Goal: Task Accomplishment & Management: Manage account settings

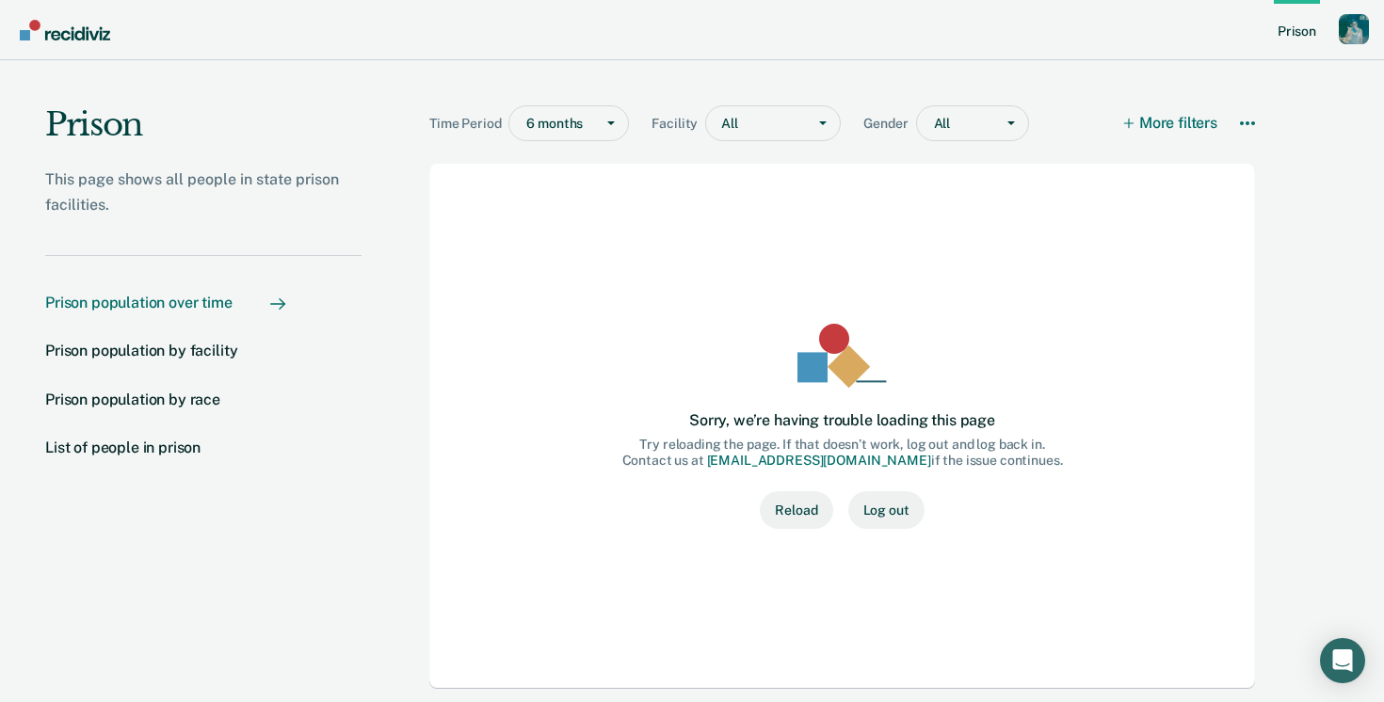
click at [1363, 22] on div "Profile dropdown button" at bounding box center [1354, 29] width 30 height 30
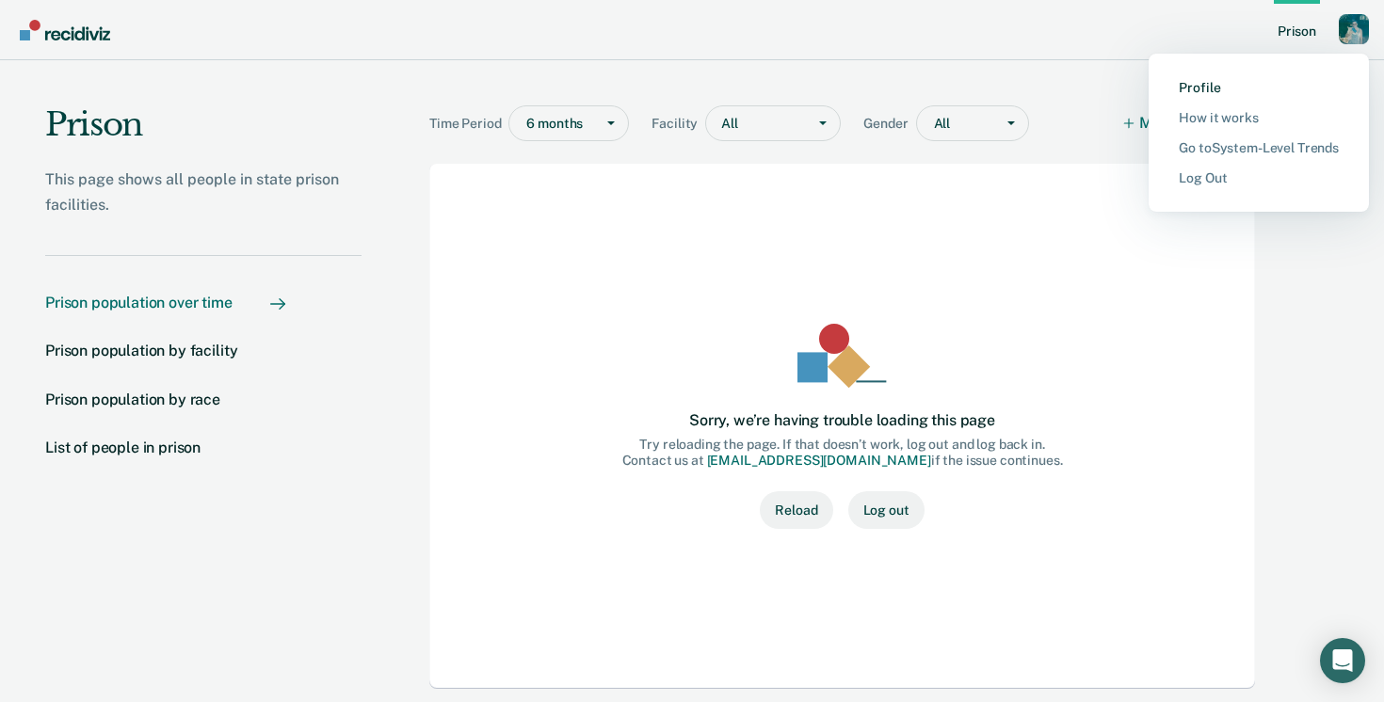
click at [1195, 88] on link "Profile" at bounding box center [1259, 88] width 160 height 16
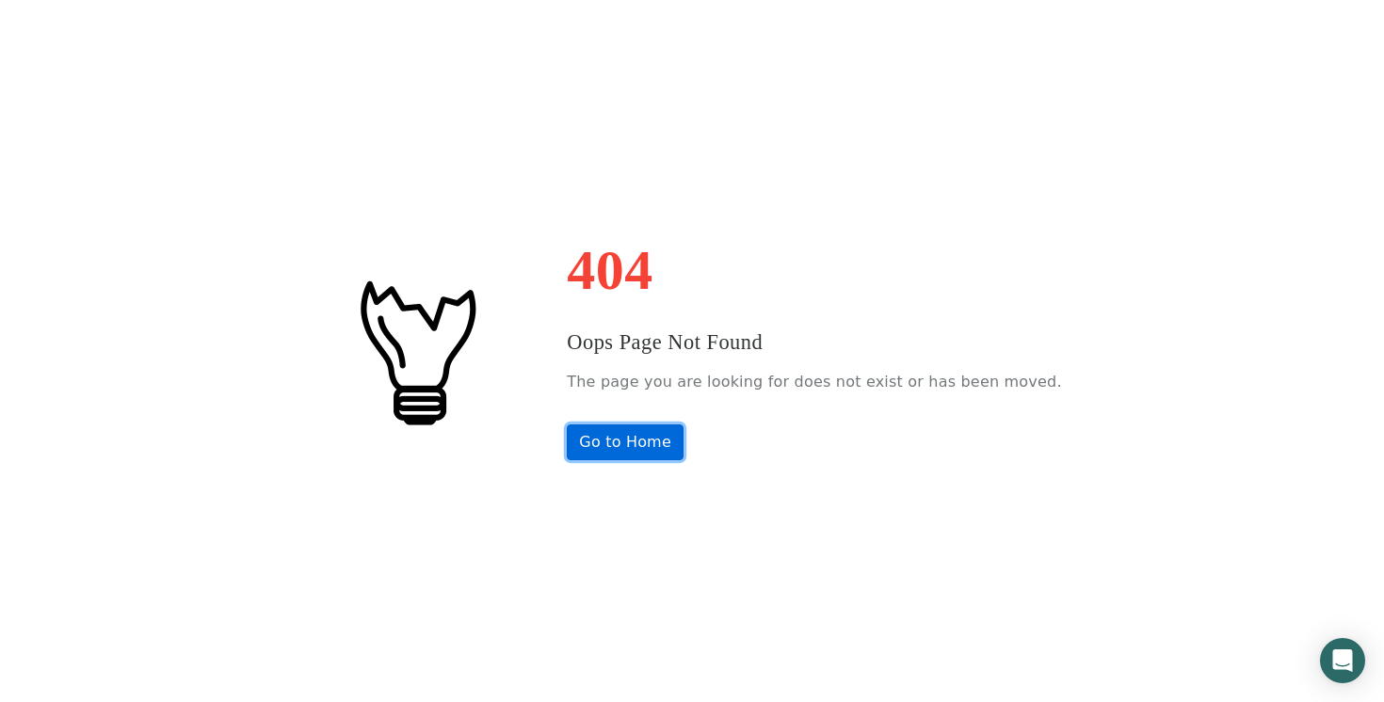
click at [655, 456] on link "Go to Home" at bounding box center [625, 443] width 117 height 36
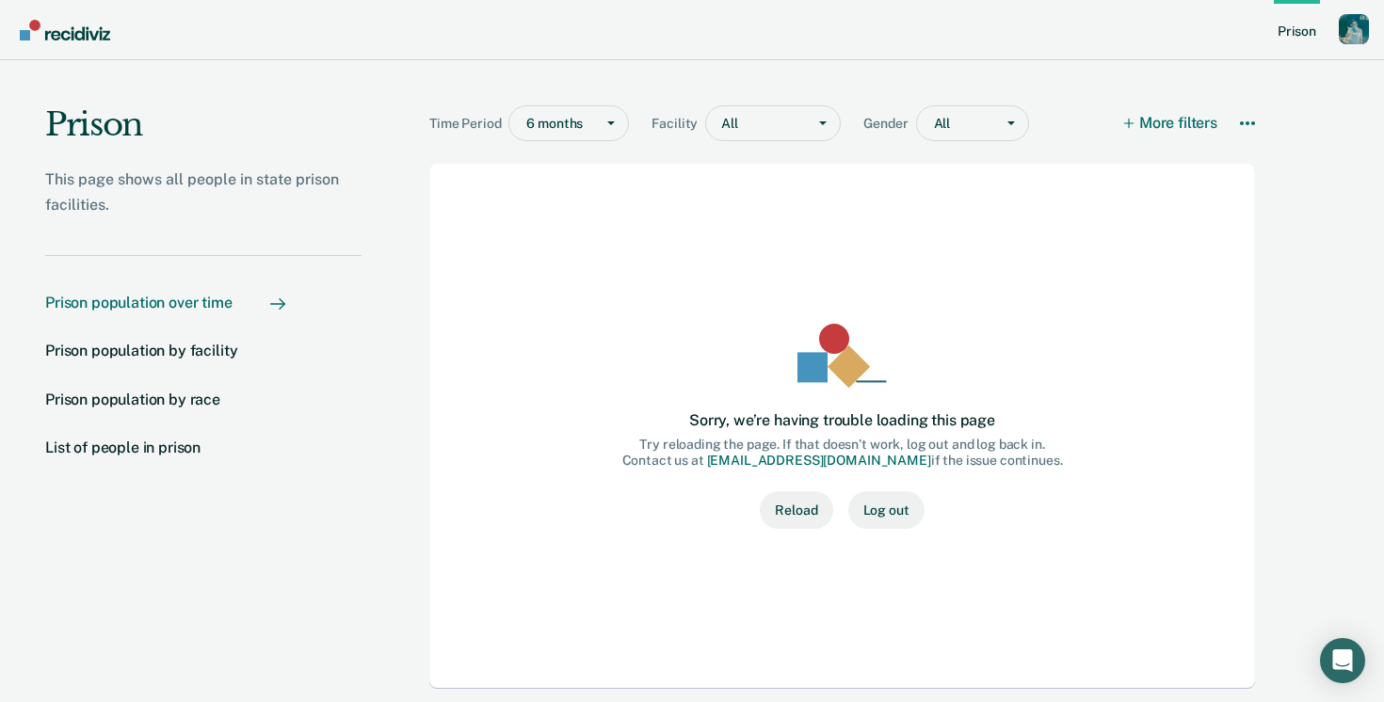
click at [1360, 42] on div "Profile dropdown button" at bounding box center [1354, 29] width 30 height 30
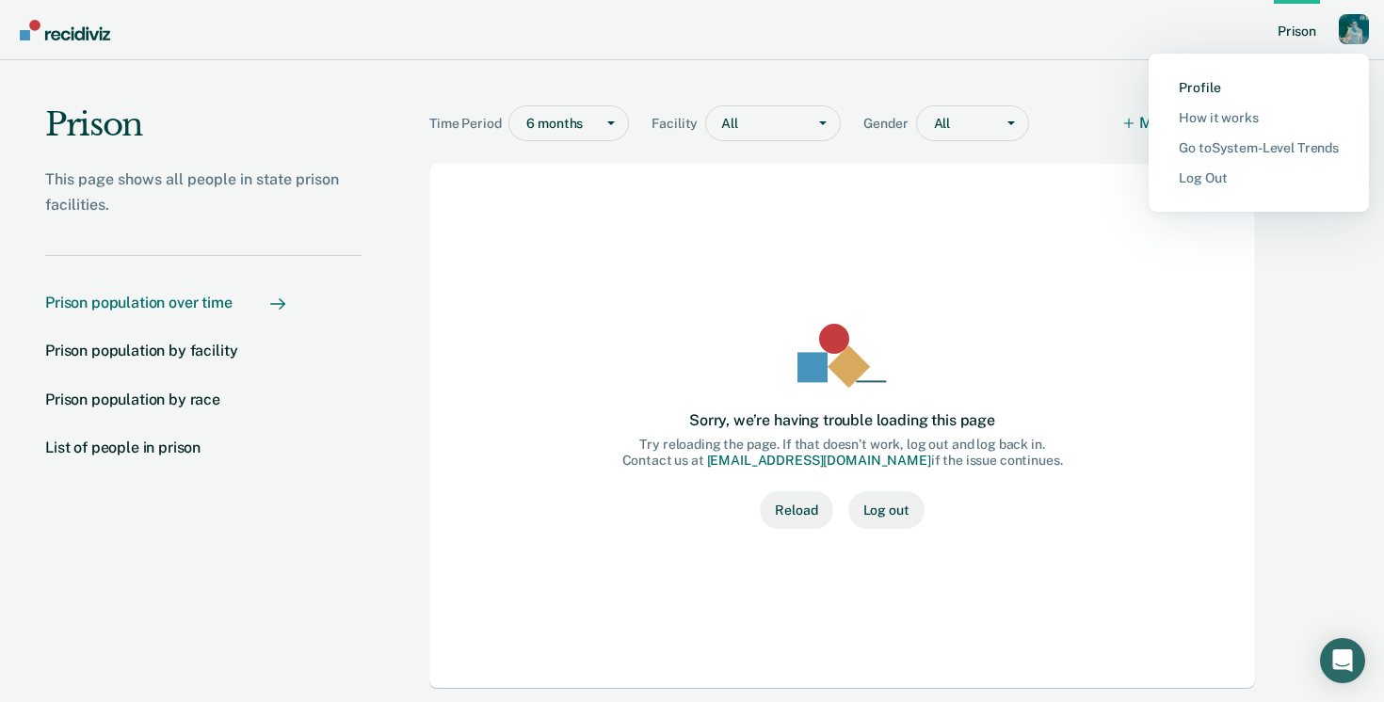
click at [1198, 88] on link "Profile" at bounding box center [1259, 88] width 160 height 16
